Goal: Task Accomplishment & Management: Manage account settings

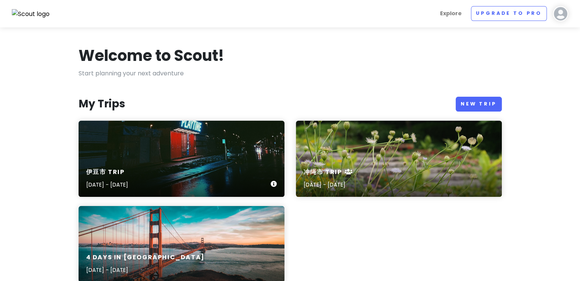
click at [158, 153] on div "伊豆市 Trip [DATE] - [DATE]" at bounding box center [182, 159] width 206 height 76
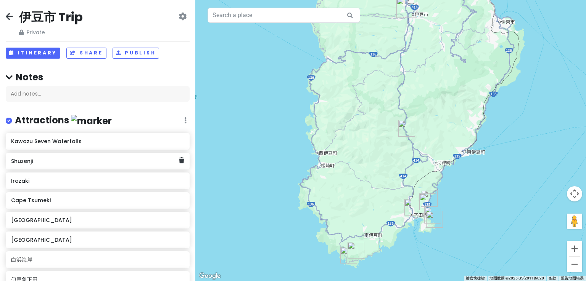
click at [145, 158] on h6 "Shuzenji" at bounding box center [94, 161] width 167 height 7
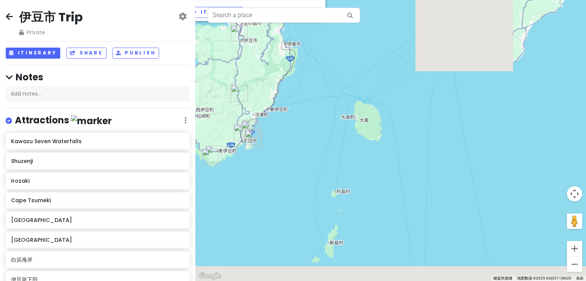
drag, startPoint x: 509, startPoint y: 203, endPoint x: 288, endPoint y: 115, distance: 238.0
click at [290, 88] on div "[PERSON_NAME], [GEOGRAPHIC_DATA], [GEOGRAPHIC_DATA] 410-2416日本 Attractions Add …" at bounding box center [390, 140] width 390 height 281
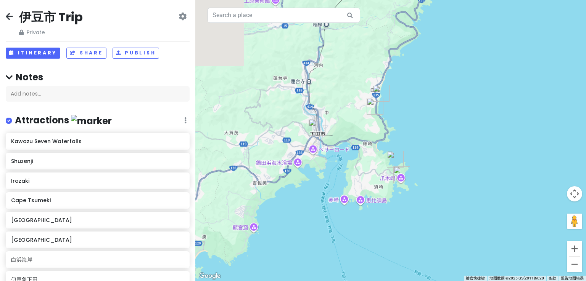
drag, startPoint x: 245, startPoint y: 73, endPoint x: 468, endPoint y: 104, distance: 225.7
click at [468, 104] on div "[PERSON_NAME], [GEOGRAPHIC_DATA], [GEOGRAPHIC_DATA] 410-2416日本 Attractions Add …" at bounding box center [390, 140] width 390 height 281
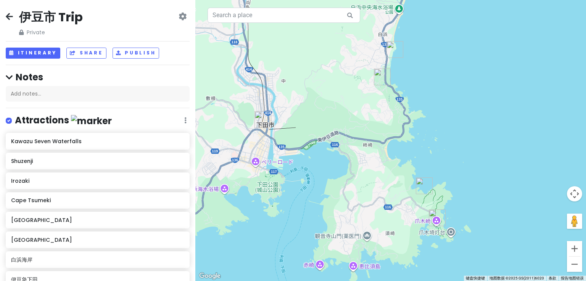
drag, startPoint x: 373, startPoint y: 106, endPoint x: 417, endPoint y: 105, distance: 43.9
click at [417, 105] on div "[PERSON_NAME], [GEOGRAPHIC_DATA], [GEOGRAPHIC_DATA] 410-2416日本 Attractions Add …" at bounding box center [390, 140] width 390 height 281
click at [258, 118] on img "伊豆急下田" at bounding box center [262, 119] width 17 height 17
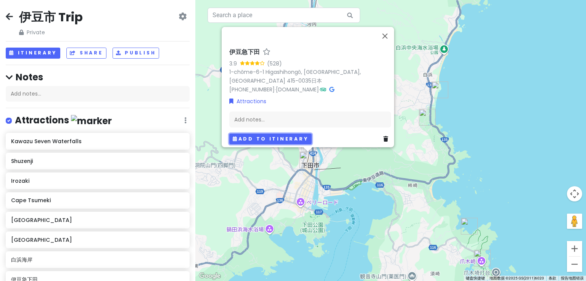
click at [289, 133] on button "Add to itinerary" at bounding box center [270, 138] width 82 height 11
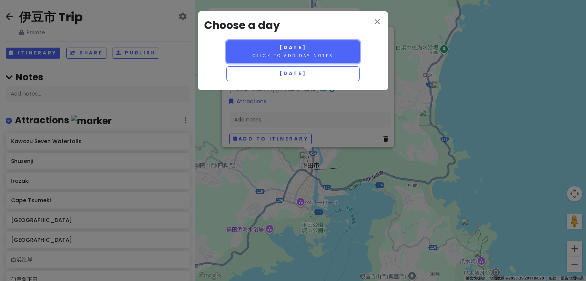
click at [327, 53] on small "Click to add day notes" at bounding box center [292, 56] width 81 height 6
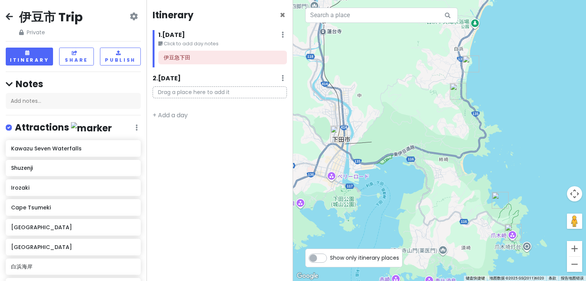
drag, startPoint x: 459, startPoint y: 238, endPoint x: 435, endPoint y: 212, distance: 36.1
click at [435, 212] on div at bounding box center [439, 140] width 293 height 281
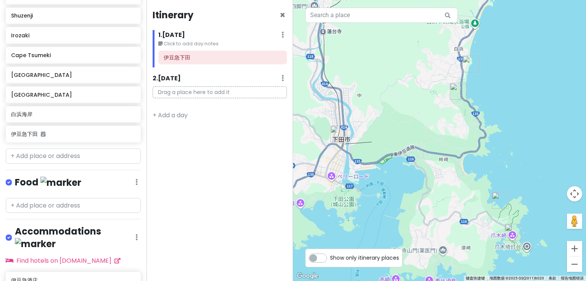
scroll to position [195, 0]
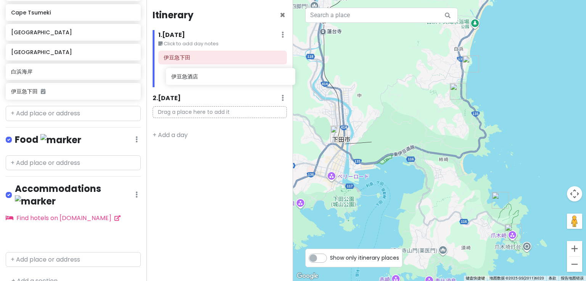
drag, startPoint x: 58, startPoint y: 227, endPoint x: 217, endPoint y: 80, distance: 216.9
click at [217, 80] on div "伊豆市 Trip Private Change Dates Make a Copy Delete Trip Go Pro ⚡️ Give Feedback 💡…" at bounding box center [293, 140] width 586 height 281
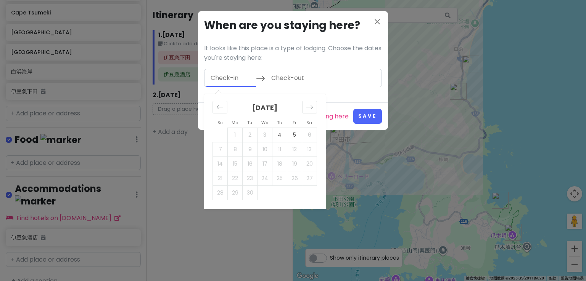
click at [249, 77] on input "Check-in" at bounding box center [231, 78] width 50 height 18
click at [277, 131] on td "4" at bounding box center [279, 135] width 15 height 14
type input "[DATE]"
click at [288, 134] on td "5" at bounding box center [294, 135] width 15 height 14
type input "[DATE]"
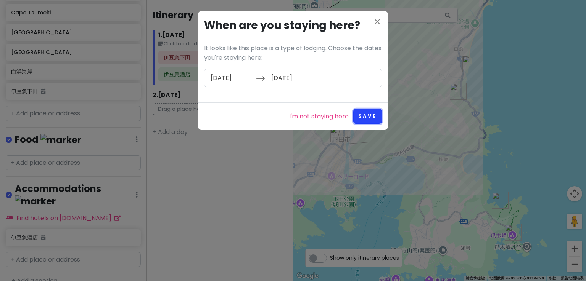
click at [373, 118] on button "Save" at bounding box center [367, 116] width 29 height 15
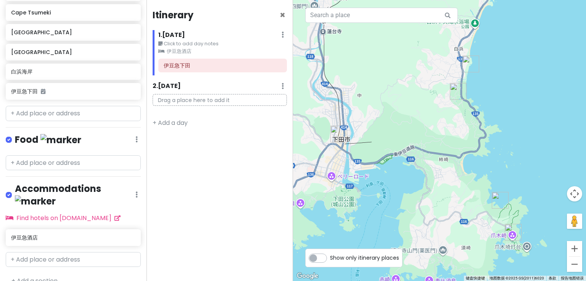
click at [497, 199] on img "Kujuppama Beach" at bounding box center [499, 200] width 17 height 17
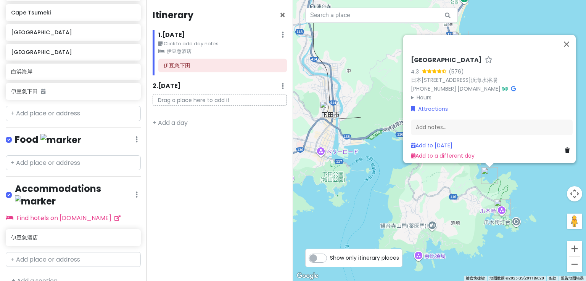
drag, startPoint x: 410, startPoint y: 194, endPoint x: 456, endPoint y: 210, distance: 49.2
click at [456, 210] on div "[GEOGRAPHIC_DATA] 4.3 (576) 日本[STREET_ADDRESS]海水浴場 [PHONE_NUMBER] · [DOMAIN_NAM…" at bounding box center [439, 140] width 293 height 281
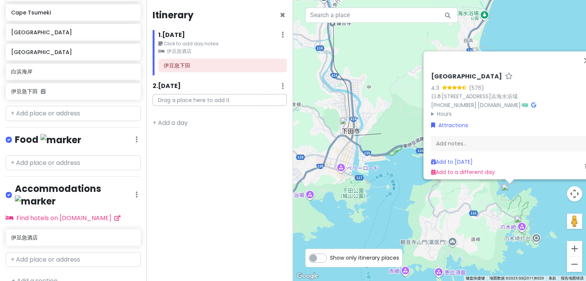
drag, startPoint x: 333, startPoint y: 173, endPoint x: 338, endPoint y: 169, distance: 6.8
click at [333, 173] on div "[GEOGRAPHIC_DATA] 4.3 (576) 日本[STREET_ADDRESS]海水浴場 [PHONE_NUMBER] · [DOMAIN_NAM…" at bounding box center [439, 140] width 293 height 281
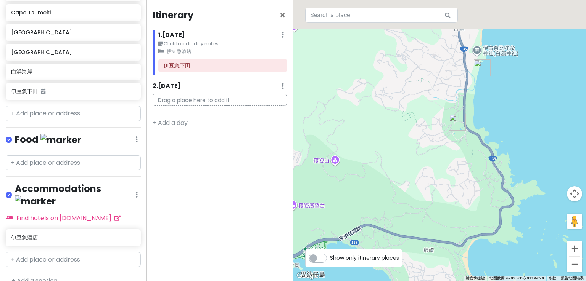
drag, startPoint x: 471, startPoint y: 73, endPoint x: 434, endPoint y: 194, distance: 126.9
click at [434, 194] on div at bounding box center [439, 140] width 293 height 281
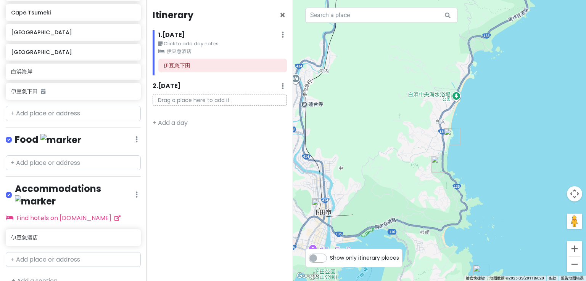
click at [448, 137] on img "白浜海岸" at bounding box center [451, 136] width 17 height 17
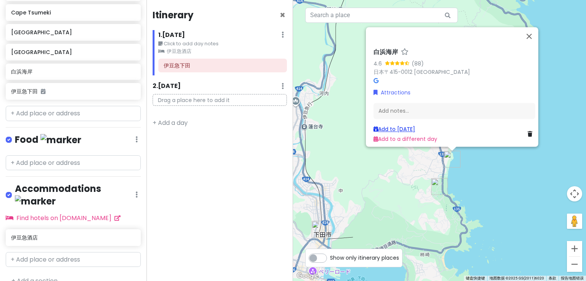
click at [399, 127] on link "Add to [DATE]" at bounding box center [394, 129] width 42 height 8
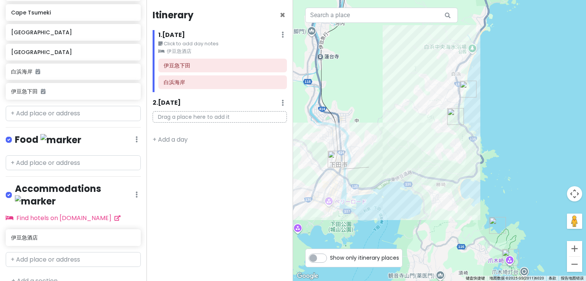
drag, startPoint x: 439, startPoint y: 234, endPoint x: 455, endPoint y: 161, distance: 74.5
click at [455, 161] on div at bounding box center [439, 140] width 293 height 281
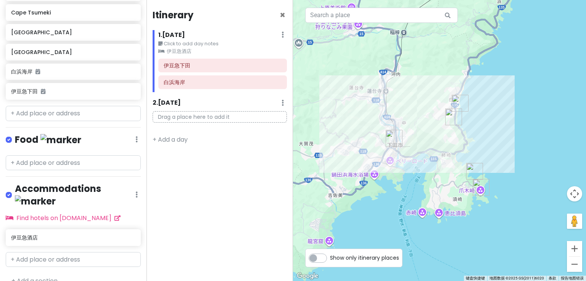
drag, startPoint x: 421, startPoint y: 180, endPoint x: 427, endPoint y: 158, distance: 22.9
click at [427, 158] on div at bounding box center [439, 140] width 293 height 281
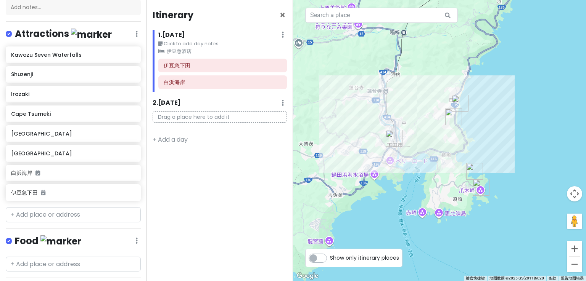
scroll to position [81, 0]
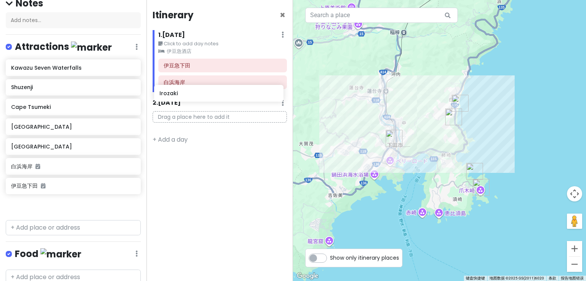
drag, startPoint x: 47, startPoint y: 111, endPoint x: 195, endPoint y: 98, distance: 148.5
click at [195, 98] on div "伊豆市 Trip Private Change Dates Make a Copy Delete Trip Go Pro ⚡️ Give Feedback 💡…" at bounding box center [293, 140] width 586 height 281
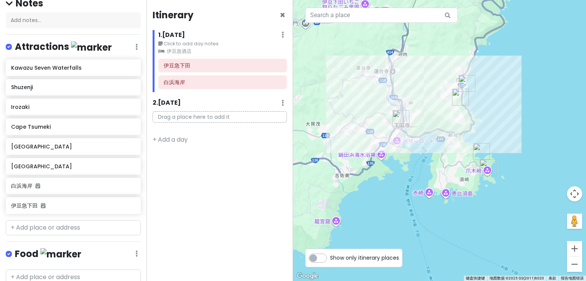
drag, startPoint x: 410, startPoint y: 208, endPoint x: 418, endPoint y: 190, distance: 19.8
click at [418, 190] on div at bounding box center [439, 140] width 293 height 281
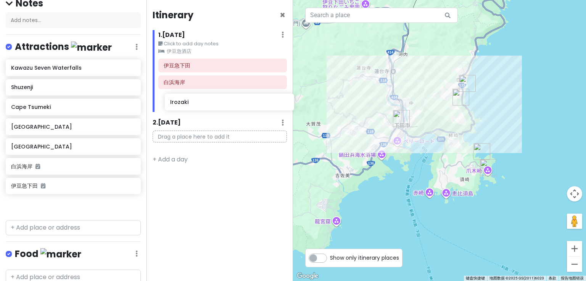
drag, startPoint x: 84, startPoint y: 109, endPoint x: 177, endPoint y: 103, distance: 93.2
click at [177, 103] on div "伊豆市 Trip Private Change Dates Make a Copy Delete Trip Go Pro ⚡️ Give Feedback 💡…" at bounding box center [293, 140] width 586 height 281
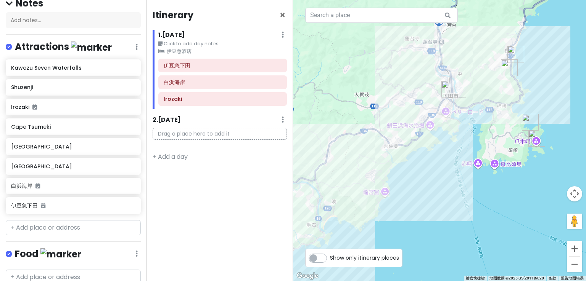
drag, startPoint x: 376, startPoint y: 187, endPoint x: 422, endPoint y: 159, distance: 54.5
click at [422, 159] on div at bounding box center [439, 140] width 293 height 281
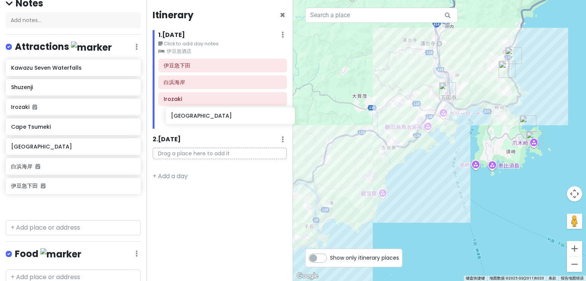
drag, startPoint x: 50, startPoint y: 149, endPoint x: 209, endPoint y: 120, distance: 162.5
click at [209, 120] on div "伊豆市 Trip Private Change Dates Make a Copy Delete Trip Go Pro ⚡️ Give Feedback 💡…" at bounding box center [293, 140] width 586 height 281
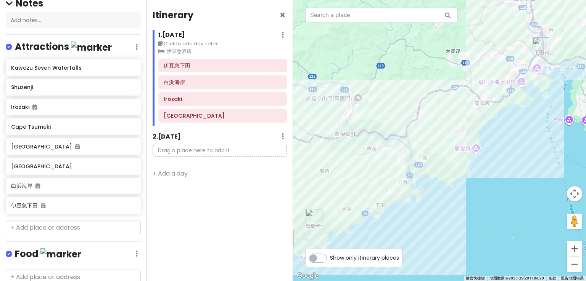
drag, startPoint x: 438, startPoint y: 182, endPoint x: 521, endPoint y: 132, distance: 97.5
click at [539, 124] on div at bounding box center [439, 140] width 293 height 281
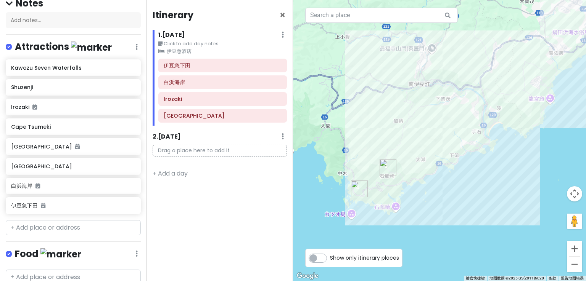
drag, startPoint x: 366, startPoint y: 209, endPoint x: 429, endPoint y: 174, distance: 72.9
click at [430, 173] on div at bounding box center [439, 140] width 293 height 281
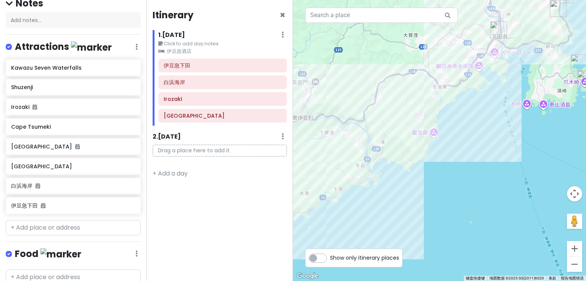
drag, startPoint x: 416, startPoint y: 156, endPoint x: 383, endPoint y: 183, distance: 43.3
click at [383, 183] on div at bounding box center [439, 140] width 293 height 281
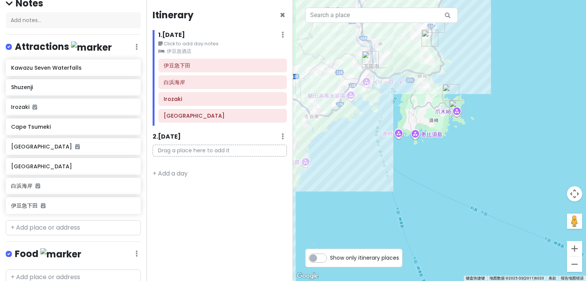
drag, startPoint x: 498, startPoint y: 95, endPoint x: 288, endPoint y: 152, distance: 217.4
click at [376, 119] on div at bounding box center [439, 140] width 293 height 281
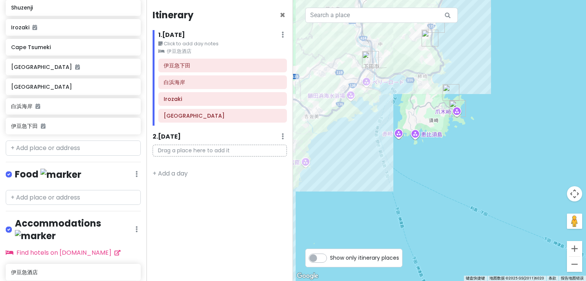
scroll to position [195, 0]
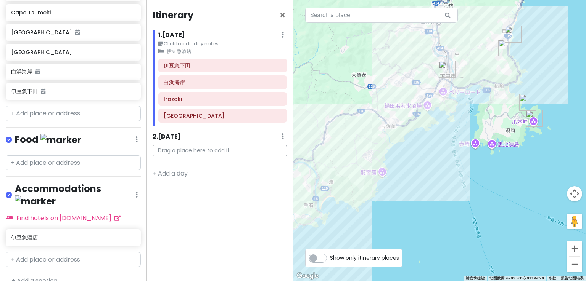
drag, startPoint x: 354, startPoint y: 147, endPoint x: 432, endPoint y: 158, distance: 78.2
click at [432, 158] on div at bounding box center [439, 140] width 293 height 281
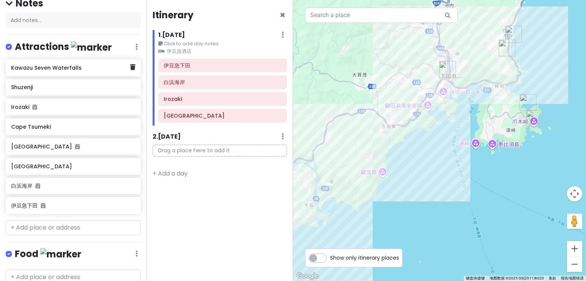
scroll to position [80, 0]
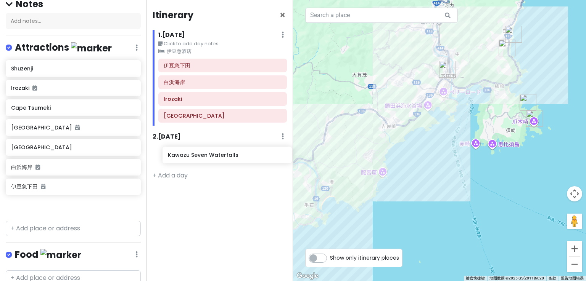
drag, startPoint x: 53, startPoint y: 69, endPoint x: 209, endPoint y: 156, distance: 178.9
click at [209, 156] on div "伊豆市 Trip Private Change Dates Make a Copy Delete Trip Go Pro ⚡️ Give Feedback 💡…" at bounding box center [293, 140] width 586 height 281
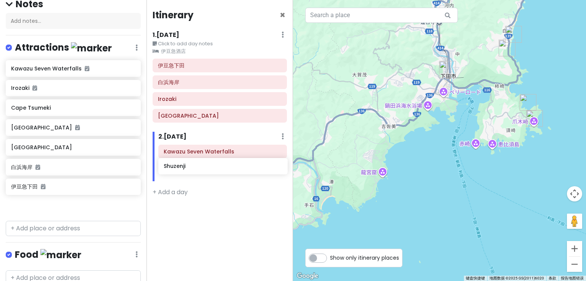
drag, startPoint x: 37, startPoint y: 90, endPoint x: 189, endPoint y: 169, distance: 171.9
click at [189, 169] on div "伊豆市 Trip Private Change Dates Make a Copy Delete Trip Go Pro ⚡️ Give Feedback 💡…" at bounding box center [293, 140] width 586 height 281
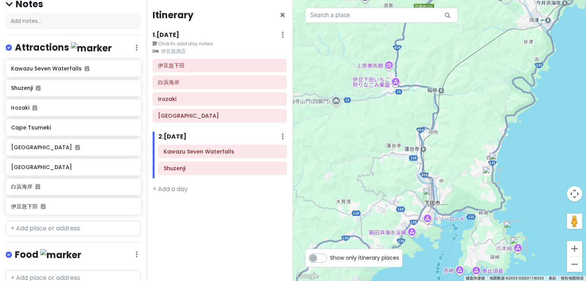
drag, startPoint x: 432, startPoint y: 109, endPoint x: 417, endPoint y: 239, distance: 131.0
click at [417, 239] on div at bounding box center [439, 140] width 293 height 281
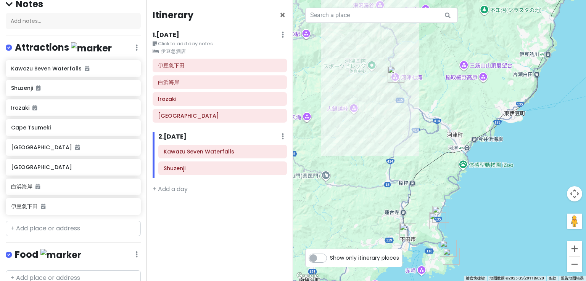
drag, startPoint x: 386, startPoint y: 104, endPoint x: 378, endPoint y: 164, distance: 60.0
click at [378, 164] on div at bounding box center [439, 140] width 293 height 281
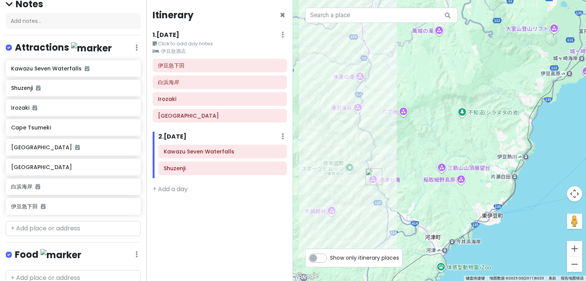
drag, startPoint x: 430, startPoint y: 103, endPoint x: 413, endPoint y: 193, distance: 91.5
click at [413, 193] on div at bounding box center [439, 140] width 293 height 281
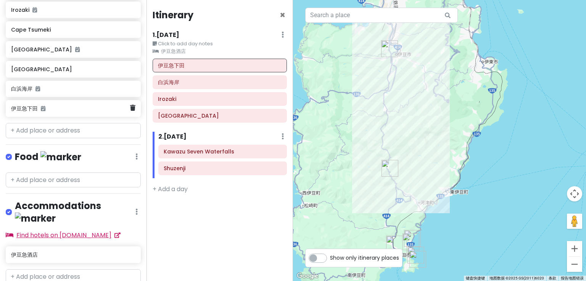
scroll to position [195, 0]
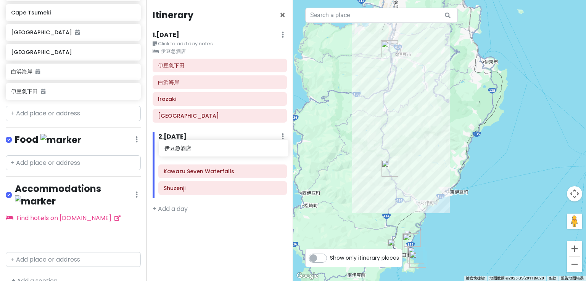
drag, startPoint x: 47, startPoint y: 230, endPoint x: 200, endPoint y: 154, distance: 170.7
click at [200, 154] on div "伊豆市 Trip Private Change Dates Make a Copy Delete Trip Go Pro ⚡️ Give Feedback 💡…" at bounding box center [293, 140] width 586 height 281
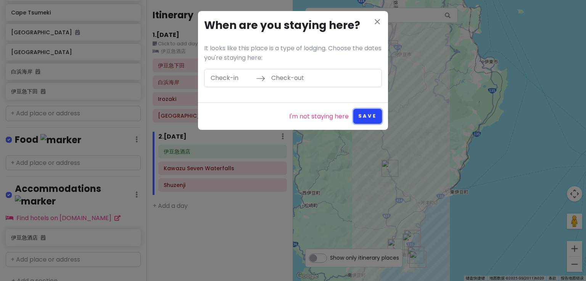
click at [375, 118] on button "Save" at bounding box center [367, 116] width 29 height 15
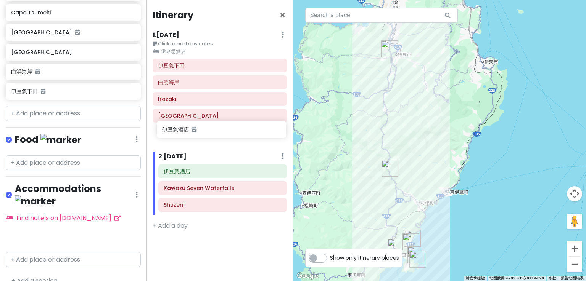
drag, startPoint x: 47, startPoint y: 226, endPoint x: 198, endPoint y: 132, distance: 177.8
click at [198, 132] on div "伊豆市 Trip Private Change Dates Make a Copy Delete Trip Go Pro ⚡️ Give Feedback 💡…" at bounding box center [293, 140] width 586 height 281
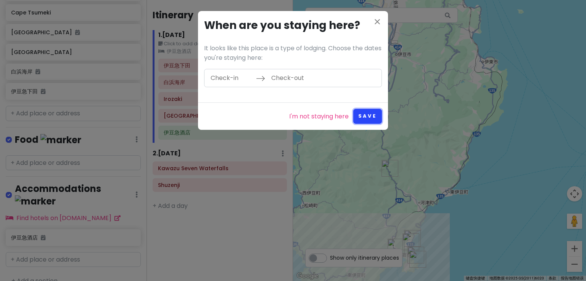
click at [363, 114] on button "Save" at bounding box center [367, 116] width 29 height 15
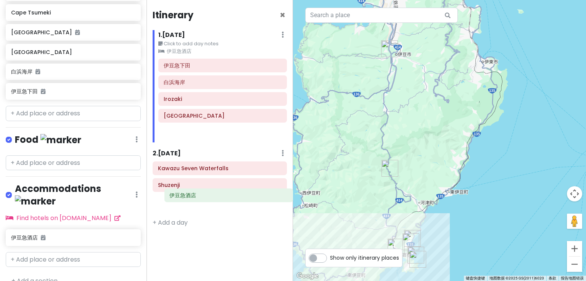
drag, startPoint x: 203, startPoint y: 134, endPoint x: 209, endPoint y: 198, distance: 64.0
click at [209, 198] on div "Itinerary × 1 . [DATE] Edit Day Notes Clear Lodging Delete Day Click to add day…" at bounding box center [219, 140] width 146 height 281
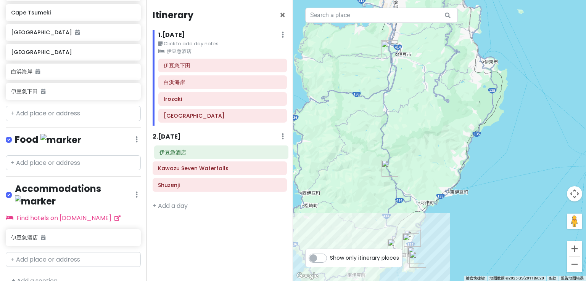
drag, startPoint x: 188, startPoint y: 188, endPoint x: 189, endPoint y: 156, distance: 32.1
click at [189, 156] on div "Kawazu Seven Waterfalls Shuzenji 伊豆急酒店" at bounding box center [220, 170] width 146 height 50
click at [201, 154] on h6 "伊豆急酒店" at bounding box center [220, 151] width 124 height 7
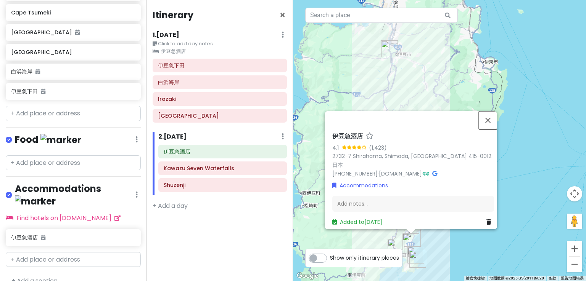
click at [485, 126] on button "关闭" at bounding box center [488, 120] width 18 height 18
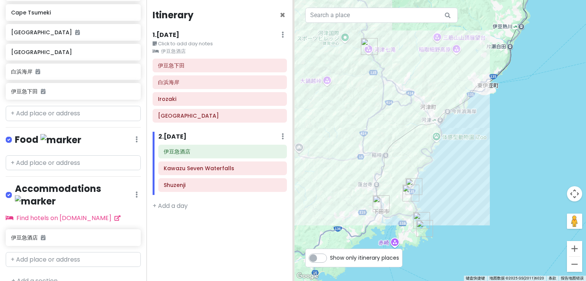
drag, startPoint x: 390, startPoint y: 239, endPoint x: 422, endPoint y: 183, distance: 65.2
click at [422, 183] on img "白浜海岸" at bounding box center [413, 186] width 17 height 17
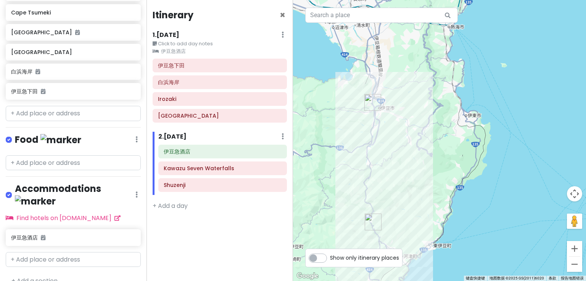
drag, startPoint x: 421, startPoint y: 95, endPoint x: 398, endPoint y: 177, distance: 85.3
click at [398, 177] on div at bounding box center [439, 140] width 293 height 281
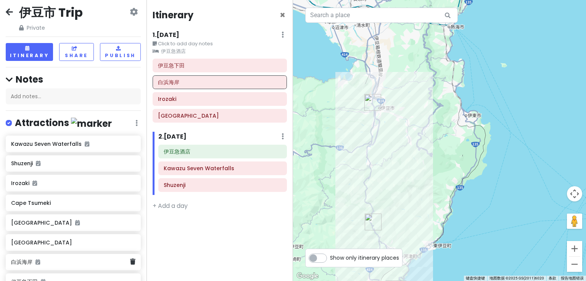
scroll to position [5, 0]
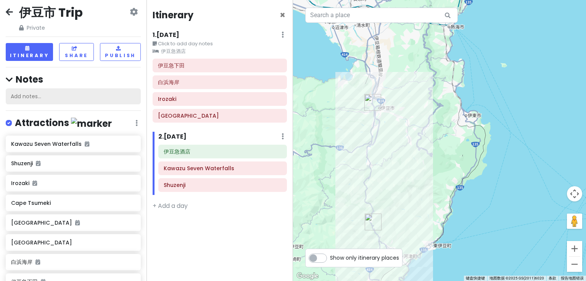
click at [78, 98] on div "Add notes..." at bounding box center [73, 96] width 135 height 16
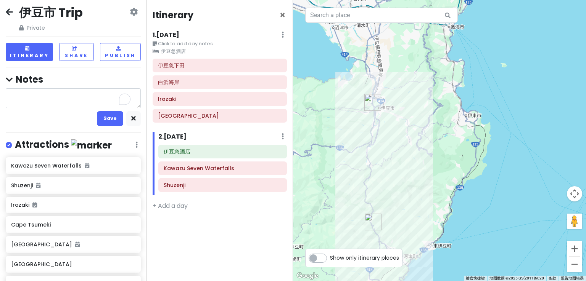
type textarea "y"
type textarea "x"
type textarea "yo"
type textarea "x"
type textarea "yok"
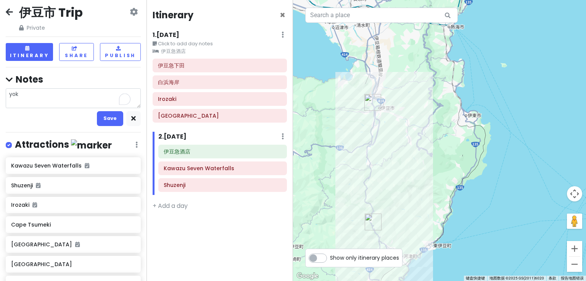
type textarea "x"
type textarea "[PERSON_NAME]"
type textarea "x"
type textarea "[PERSON_NAME]"
type textarea "x"
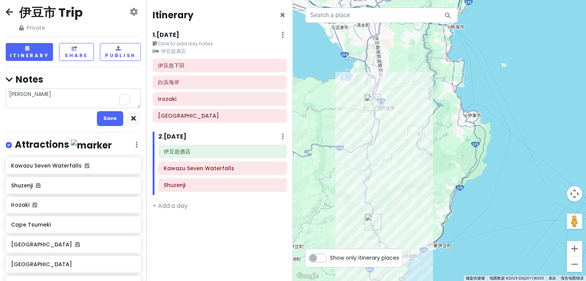
type textarea "[PERSON_NAME]"
type textarea "x"
type textarea "yokoh"
type textarea "x"
type textarea "yokoha"
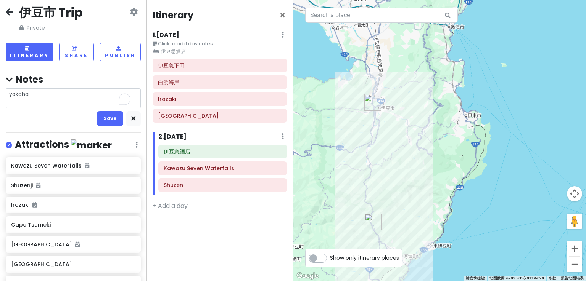
type textarea "x"
type textarea "yokoham"
type textarea "x"
type textarea "[GEOGRAPHIC_DATA]"
type textarea "x"
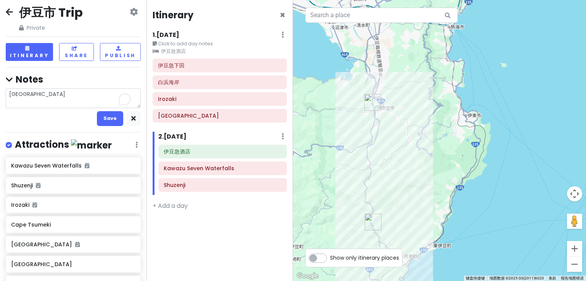
type textarea "yokoham"
type textarea "x"
type textarea "yokoha"
type textarea "x"
type textarea "yokoh"
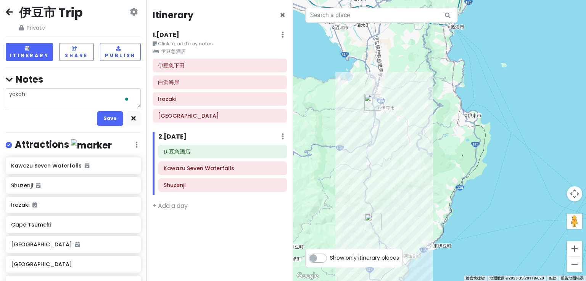
type textarea "x"
type textarea "[PERSON_NAME]"
type textarea "x"
type textarea "yok"
type textarea "x"
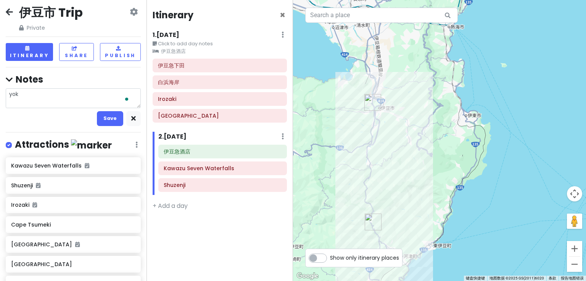
type textarea "yo"
type textarea "x"
type textarea "y"
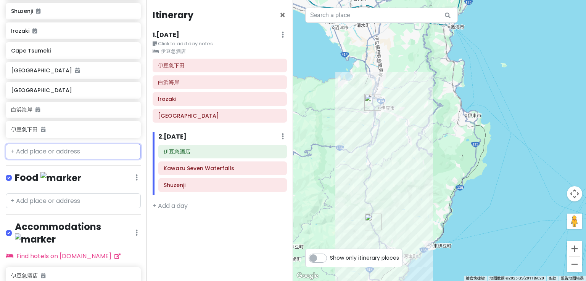
scroll to position [135, 0]
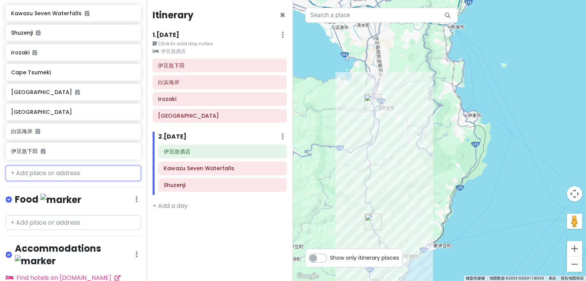
click at [53, 176] on input "text" at bounding box center [73, 173] width 135 height 15
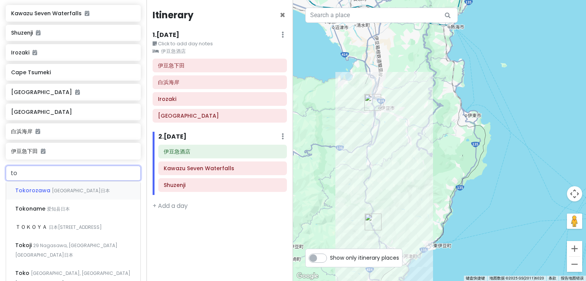
type input "t"
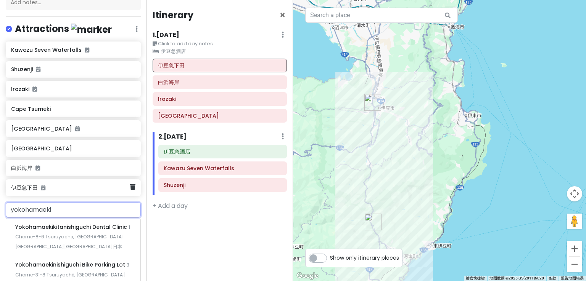
scroll to position [97, 0]
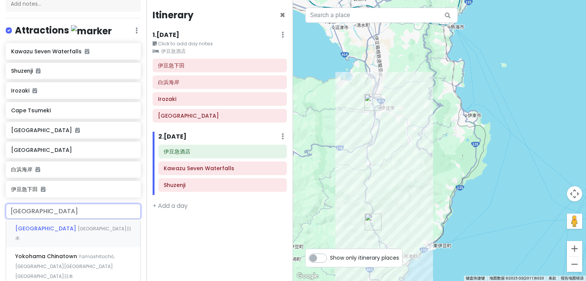
type input "[GEOGRAPHIC_DATA]"
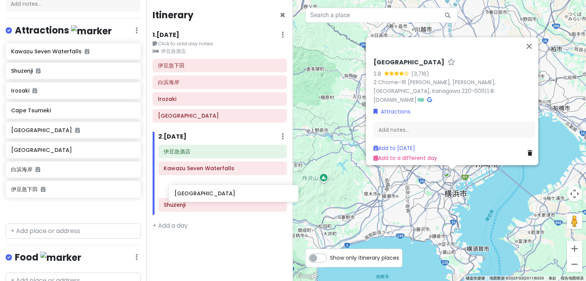
drag, startPoint x: 38, startPoint y: 210, endPoint x: 200, endPoint y: 200, distance: 162.0
click at [200, 200] on div "伊豆市 Trip Private Change Dates Make a Copy Delete Trip Go Pro ⚡️ Give Feedback 💡…" at bounding box center [293, 140] width 586 height 281
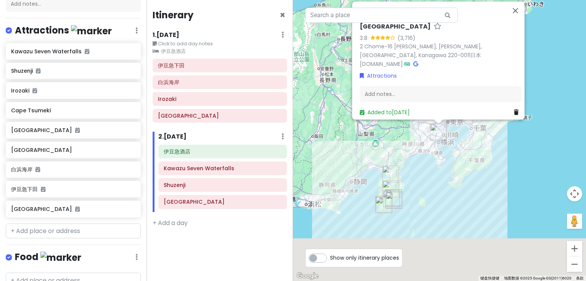
drag, startPoint x: 509, startPoint y: 258, endPoint x: 438, endPoint y: 192, distance: 96.6
click at [437, 193] on div "[GEOGRAPHIC_DATA] 3.8 (3,716) 2 Chome-16 Takashima, [PERSON_NAME], [GEOGRAPHIC_…" at bounding box center [439, 140] width 293 height 281
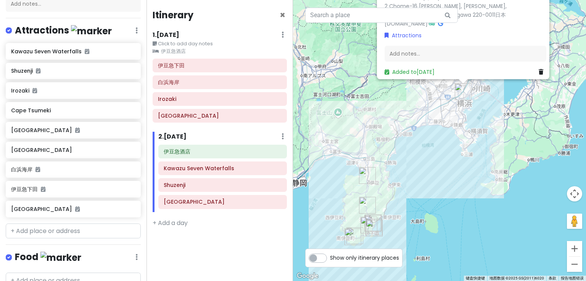
drag, startPoint x: 450, startPoint y: 142, endPoint x: 467, endPoint y: 149, distance: 18.5
click at [467, 149] on div "[GEOGRAPHIC_DATA] 3.8 (3,716) 2 Chome-16 Takashima, [PERSON_NAME], [GEOGRAPHIC_…" at bounding box center [439, 140] width 293 height 281
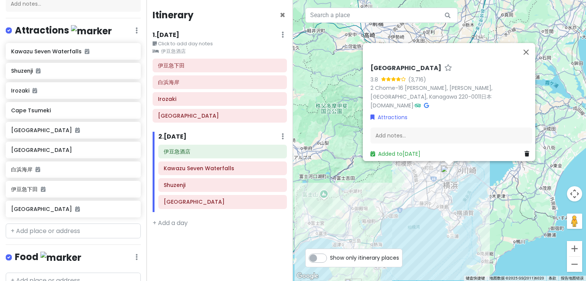
drag, startPoint x: 464, startPoint y: 173, endPoint x: 460, endPoint y: 201, distance: 28.0
click at [452, 215] on div "[GEOGRAPHIC_DATA] 3.8 (3,716) 2 Chome-16 Takashima, [PERSON_NAME], [GEOGRAPHIC_…" at bounding box center [439, 140] width 293 height 281
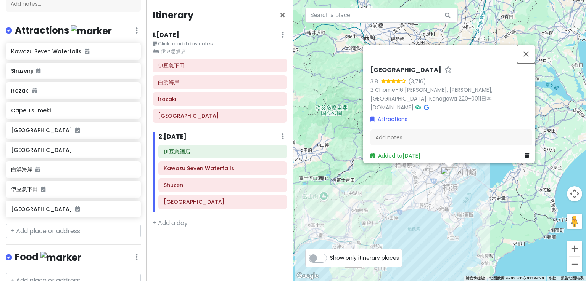
click at [527, 51] on button "关闭" at bounding box center [526, 54] width 18 height 18
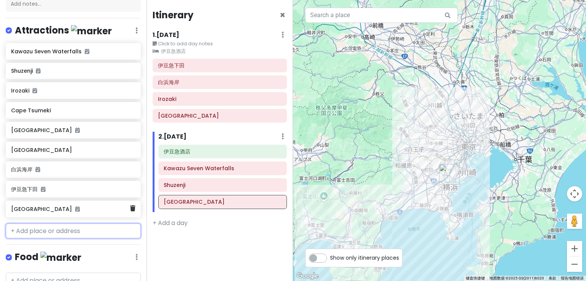
scroll to position [98, 0]
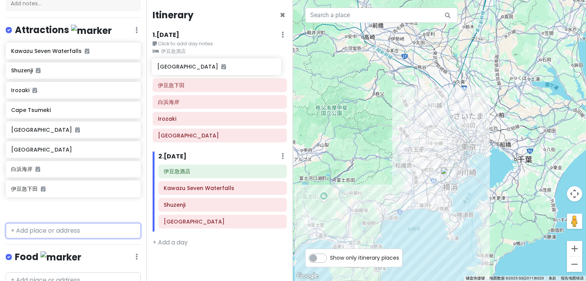
drag, startPoint x: 49, startPoint y: 214, endPoint x: 197, endPoint y: 72, distance: 205.0
click at [195, 73] on div "伊豆市 Trip Private Change Dates Make a Copy Delete Trip Go Pro ⚡️ Give Feedback 💡…" at bounding box center [293, 140] width 586 height 281
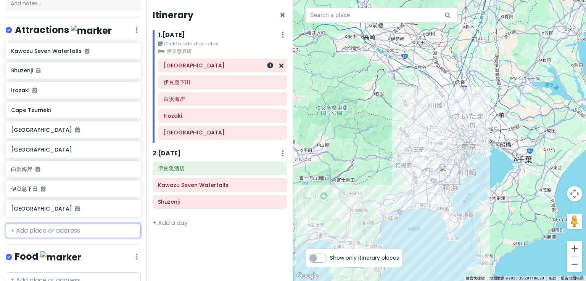
click at [192, 67] on h6 "[GEOGRAPHIC_DATA]" at bounding box center [223, 65] width 118 height 7
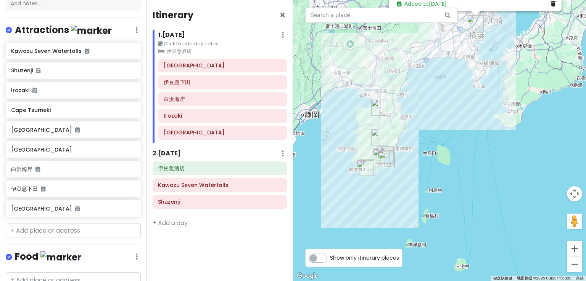
drag, startPoint x: 418, startPoint y: 254, endPoint x: 474, endPoint y: 127, distance: 138.8
click at [475, 126] on div "[GEOGRAPHIC_DATA] 3.8 (3,716) 2 Chome-16 Takashima, [PERSON_NAME], [GEOGRAPHIC_…" at bounding box center [439, 140] width 293 height 281
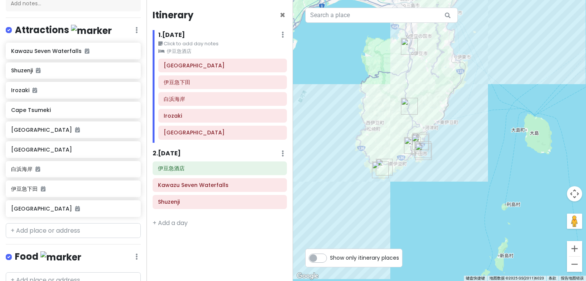
drag, startPoint x: 364, startPoint y: 164, endPoint x: 443, endPoint y: 167, distance: 79.0
click at [443, 167] on div "[GEOGRAPHIC_DATA] 3.8 (3,716) 2 Chome-16 Takashima, [PERSON_NAME], [GEOGRAPHIC_…" at bounding box center [439, 140] width 293 height 281
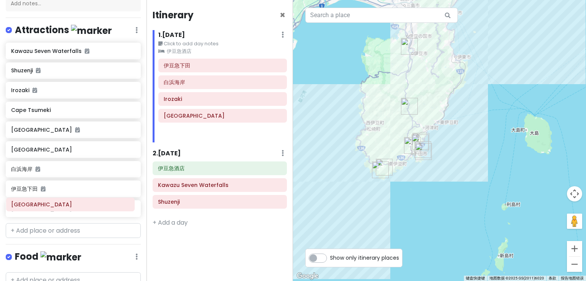
drag, startPoint x: 204, startPoint y: 67, endPoint x: 53, endPoint y: 207, distance: 205.9
click at [53, 207] on div "伊豆市 Trip Private Change Dates Make a Copy Delete Trip Go Pro ⚡️ Give Feedback 💡…" at bounding box center [293, 140] width 586 height 281
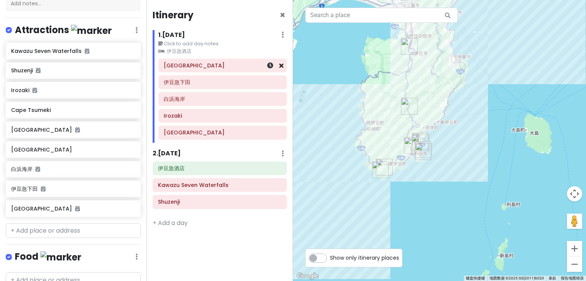
click at [279, 67] on icon at bounding box center [281, 66] width 4 height 6
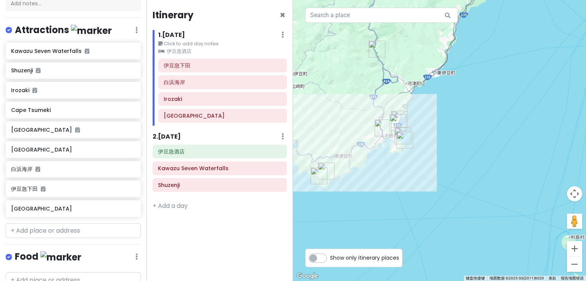
drag, startPoint x: 387, startPoint y: 190, endPoint x: 427, endPoint y: 167, distance: 45.5
click at [426, 167] on div "[GEOGRAPHIC_DATA] 3.8 (3,716) 2 Chome-16 Takashima, [PERSON_NAME], [GEOGRAPHIC_…" at bounding box center [439, 140] width 293 height 281
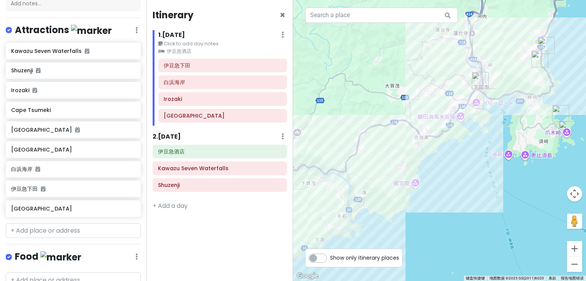
drag, startPoint x: 372, startPoint y: 140, endPoint x: 497, endPoint y: 211, distance: 143.4
click at [497, 211] on div "[GEOGRAPHIC_DATA] 3.8 (3,716) 2 Chome-16 Takashima, [PERSON_NAME], [GEOGRAPHIC_…" at bounding box center [439, 140] width 293 height 281
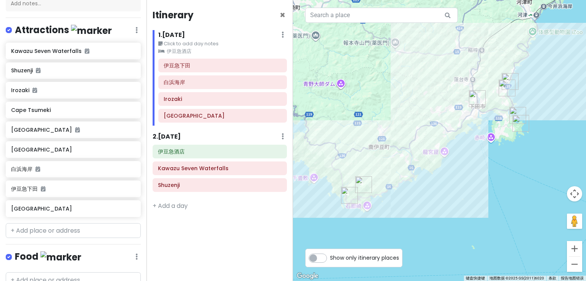
drag, startPoint x: 464, startPoint y: 206, endPoint x: 462, endPoint y: 196, distance: 10.8
click at [462, 196] on div "[GEOGRAPHIC_DATA] 3.8 (3,716) 2 Chome-16 Takashima, [PERSON_NAME], [GEOGRAPHIC_…" at bounding box center [439, 140] width 293 height 281
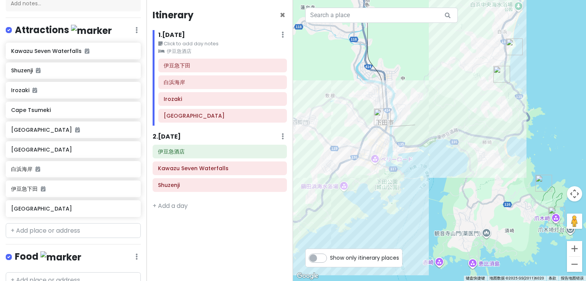
drag, startPoint x: 500, startPoint y: 51, endPoint x: 369, endPoint y: 263, distance: 249.5
click at [369, 263] on div "← 左移 → 右移 ↑ 上移 ↓ 下移 + 放大 - 缩小 家 左移 75% 结束 右移 75% 向上翻页 上移 75% 向下翻页 下移 75% 1 4 2 …" at bounding box center [439, 140] width 293 height 281
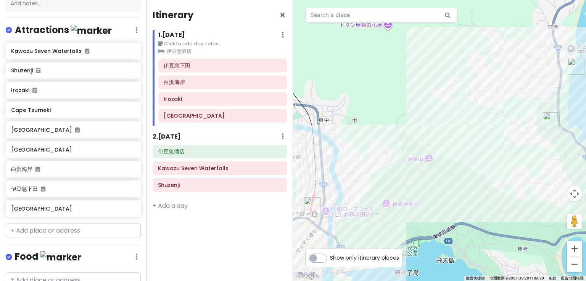
drag, startPoint x: 503, startPoint y: 151, endPoint x: 488, endPoint y: 204, distance: 55.3
click at [488, 204] on div "[GEOGRAPHIC_DATA] 3.8 (3,716) 2 Chome-16 Takashima, [PERSON_NAME], [GEOGRAPHIC_…" at bounding box center [439, 140] width 293 height 281
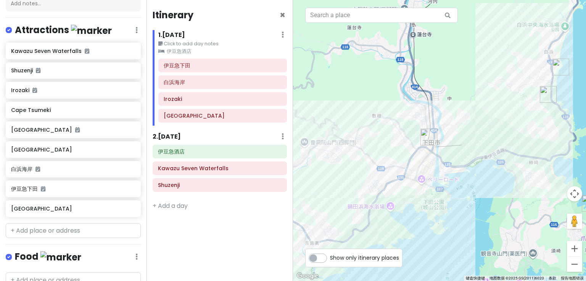
drag, startPoint x: 491, startPoint y: 249, endPoint x: 494, endPoint y: 179, distance: 69.5
click at [494, 179] on div "[GEOGRAPHIC_DATA] 3.8 (3,716) 2 Chome-16 Takashima, [PERSON_NAME], [GEOGRAPHIC_…" at bounding box center [439, 140] width 293 height 281
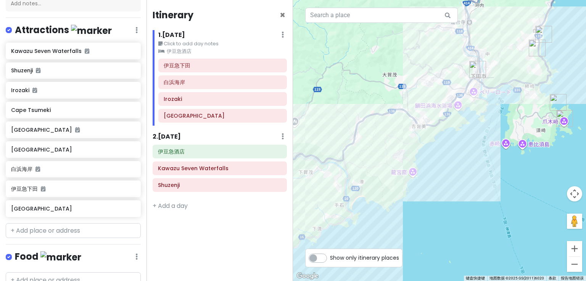
drag, startPoint x: 465, startPoint y: 246, endPoint x: 482, endPoint y: 160, distance: 87.8
click at [482, 160] on div "[GEOGRAPHIC_DATA] 3.8 (3,716) 2 Chome-16 Takashima, [PERSON_NAME], [GEOGRAPHIC_…" at bounding box center [439, 140] width 293 height 281
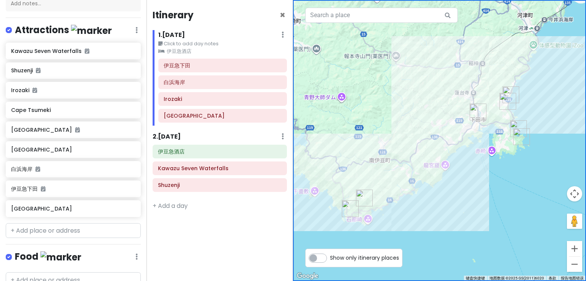
click at [521, 155] on div "[GEOGRAPHIC_DATA] 3.8 (3,716) 2 Chome-16 Takashima, [PERSON_NAME], [GEOGRAPHIC_…" at bounding box center [439, 140] width 293 height 281
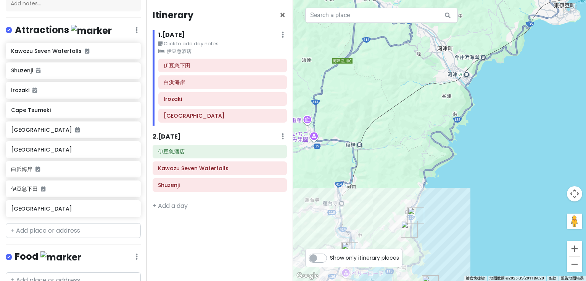
drag, startPoint x: 554, startPoint y: 40, endPoint x: 491, endPoint y: 169, distance: 143.6
click at [487, 174] on div at bounding box center [439, 140] width 293 height 281
